Goal: Find specific page/section: Find specific page/section

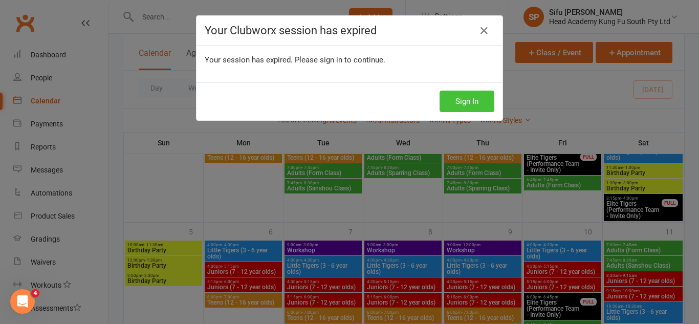
click at [456, 100] on button "Sign In" at bounding box center [467, 101] width 55 height 21
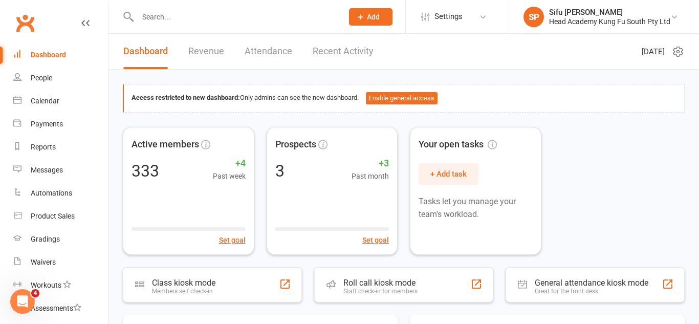
click at [43, 57] on div "Dashboard" at bounding box center [48, 55] width 35 height 8
click at [43, 78] on div "People" at bounding box center [41, 78] width 21 height 8
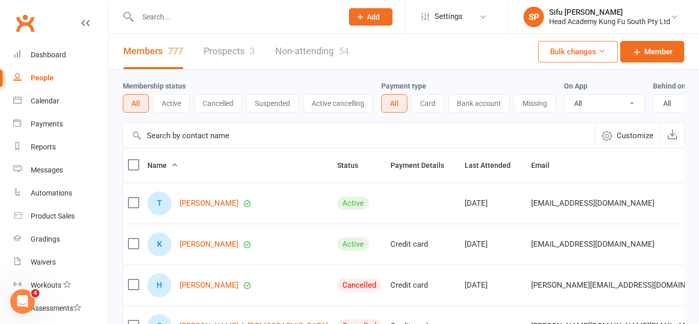
click at [40, 79] on div "People" at bounding box center [42, 78] width 23 height 8
